Goal: Navigation & Orientation: Understand site structure

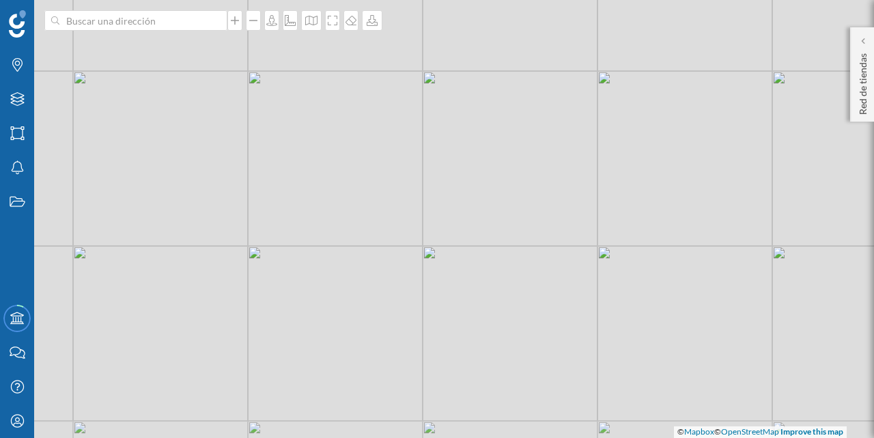
drag, startPoint x: 449, startPoint y: 326, endPoint x: 489, endPoint y: 252, distance: 84.0
click at [489, 253] on div "© Mapbox © OpenStreetMap Improve this map" at bounding box center [437, 219] width 874 height 438
